Goal: Transaction & Acquisition: Download file/media

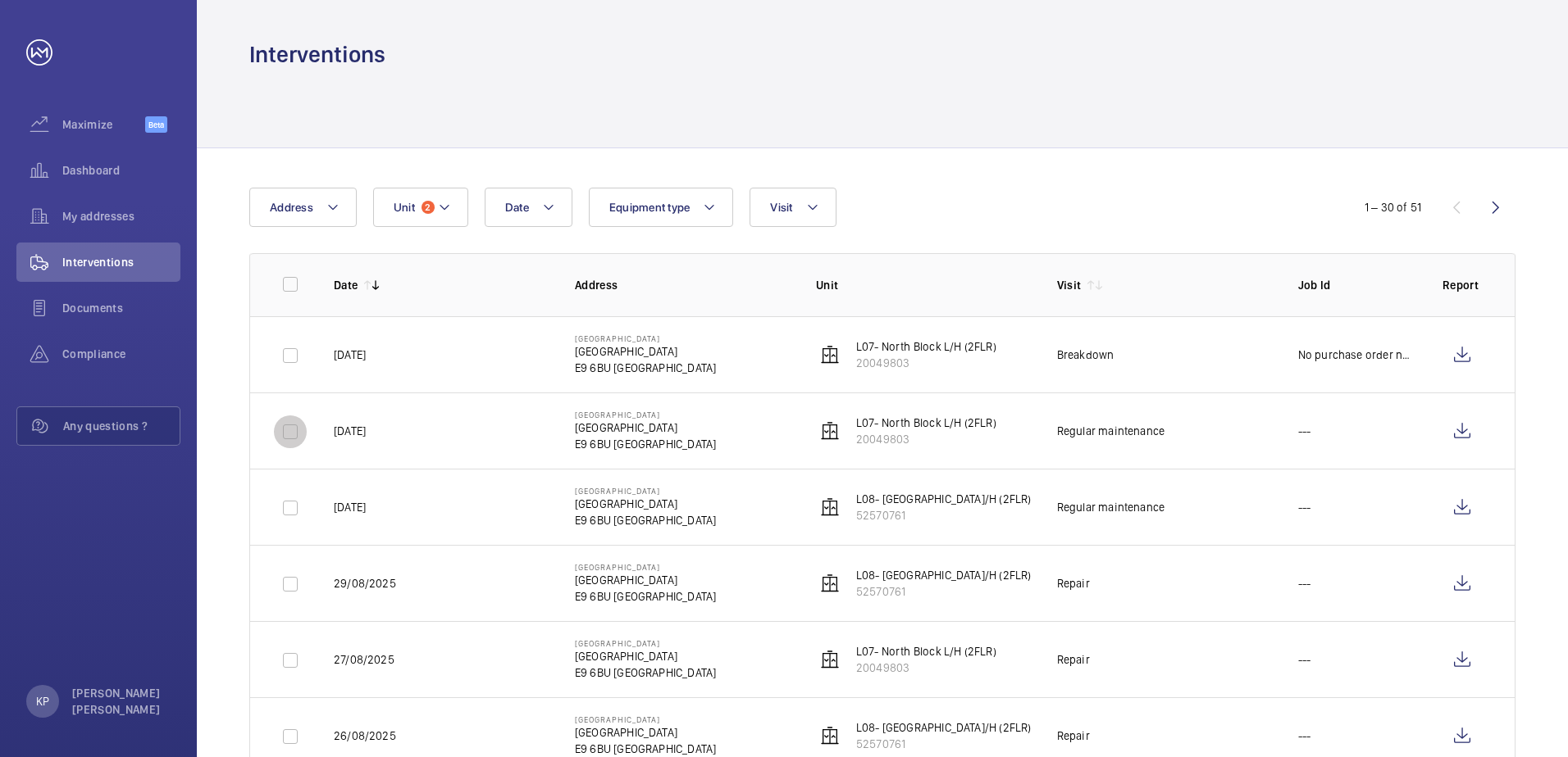
click at [296, 427] on input "checkbox" at bounding box center [290, 431] width 33 height 33
checkbox input "true"
click at [291, 506] on input "checkbox" at bounding box center [290, 507] width 33 height 33
checkbox input "true"
click at [1450, 204] on button "Download 2 reports" at bounding box center [1448, 207] width 137 height 39
